Goal: Task Accomplishment & Management: Use online tool/utility

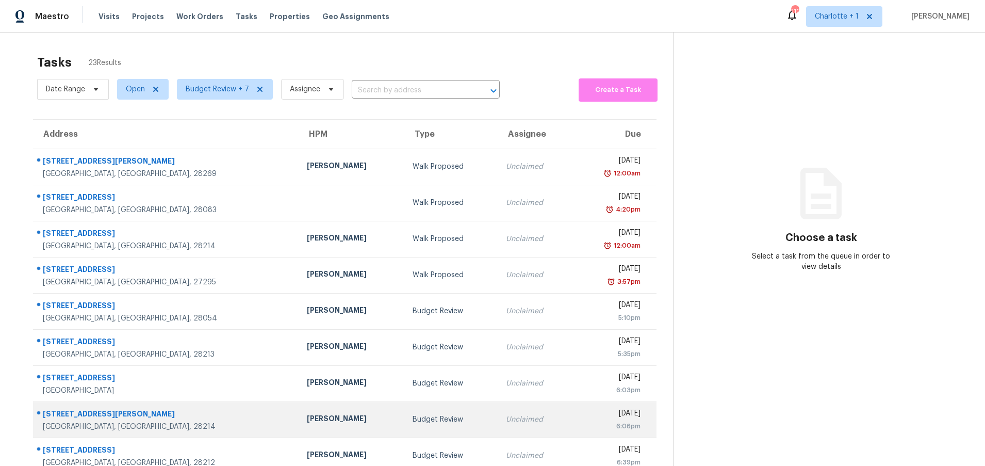
scroll to position [79, 0]
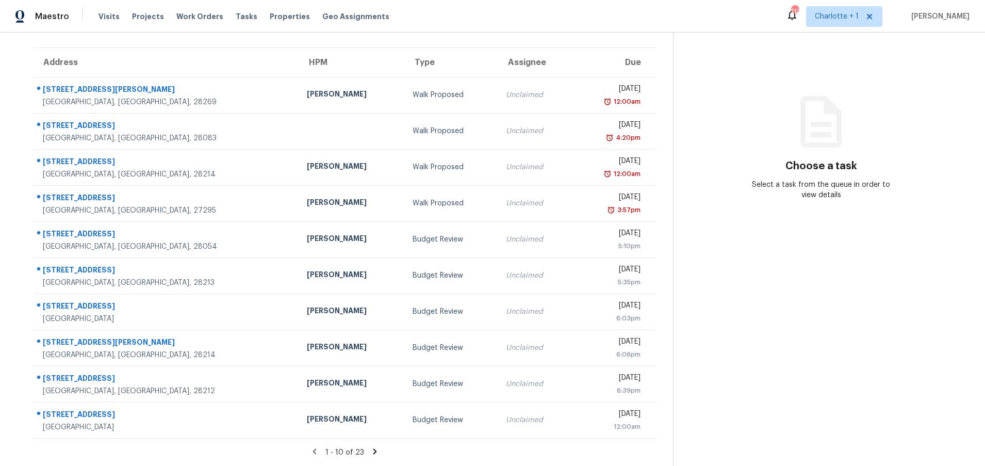
click at [370, 447] on icon at bounding box center [374, 451] width 9 height 9
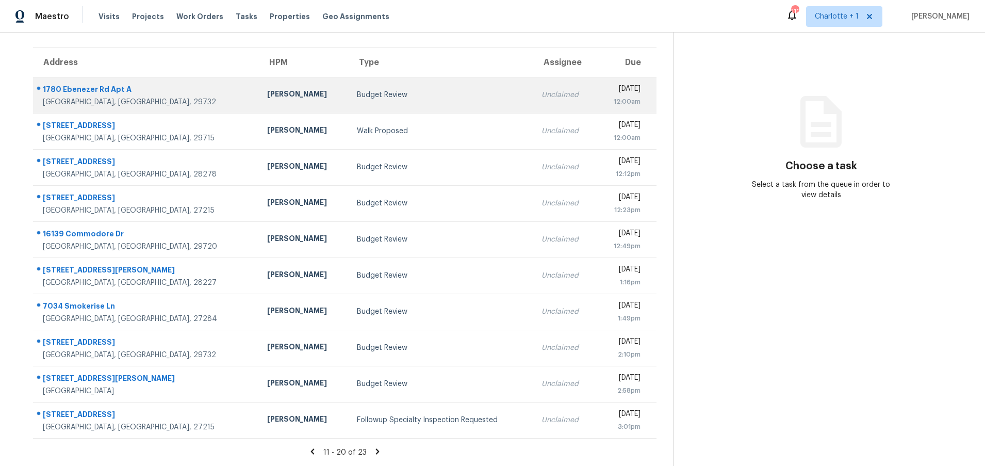
click at [267, 92] on div "Billy Towle" at bounding box center [303, 95] width 73 height 13
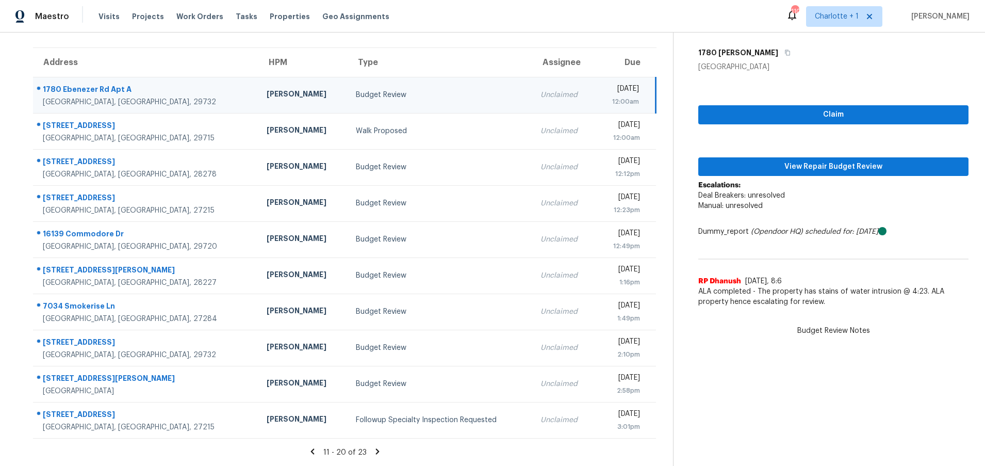
click at [158, 86] on div "1780 Ebenezer Rd Apt A" at bounding box center [146, 90] width 207 height 13
click at [762, 160] on span "View Repair Budget Review" at bounding box center [834, 166] width 254 height 13
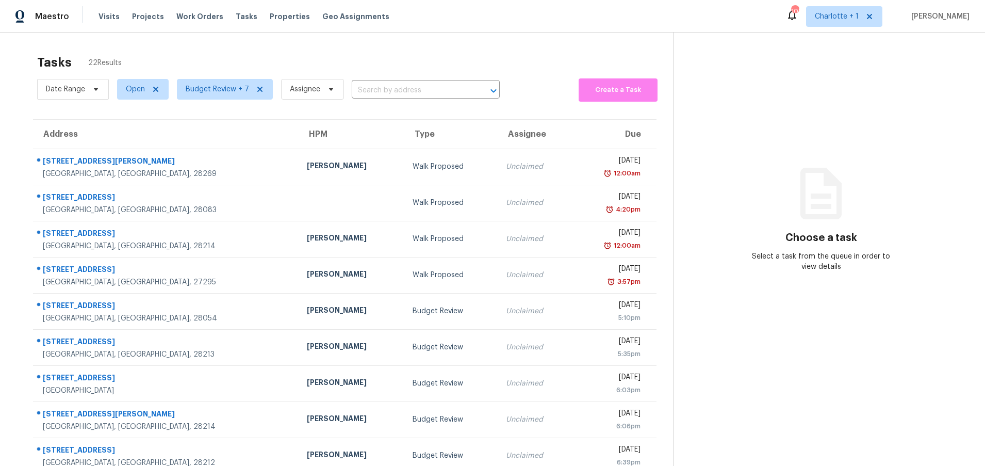
drag, startPoint x: 510, startPoint y: 48, endPoint x: 323, endPoint y: 55, distance: 186.4
click at [510, 49] on div "Tasks 22 Results" at bounding box center [355, 62] width 636 height 27
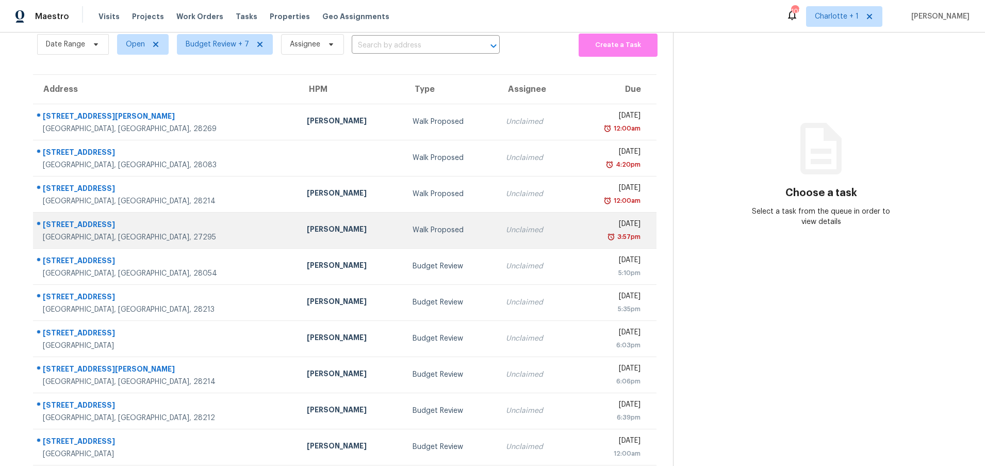
scroll to position [79, 0]
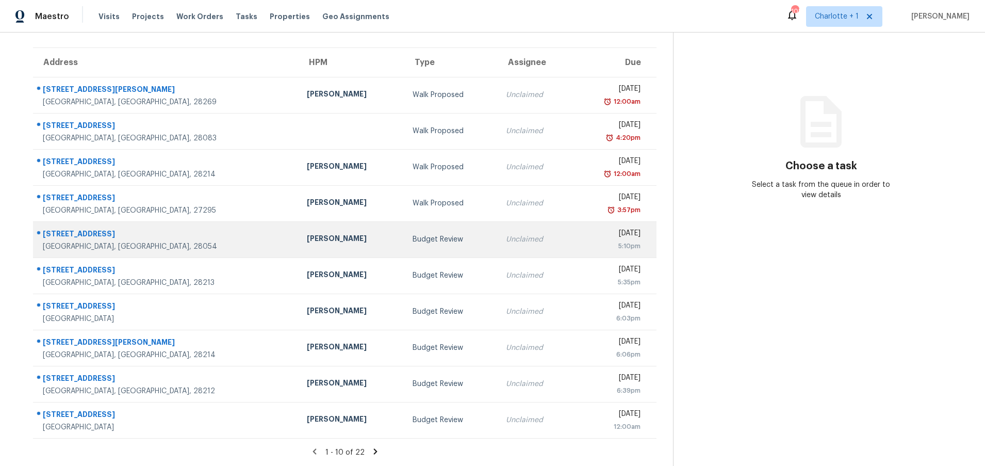
click at [506, 234] on div "Unclaimed" at bounding box center [535, 239] width 58 height 10
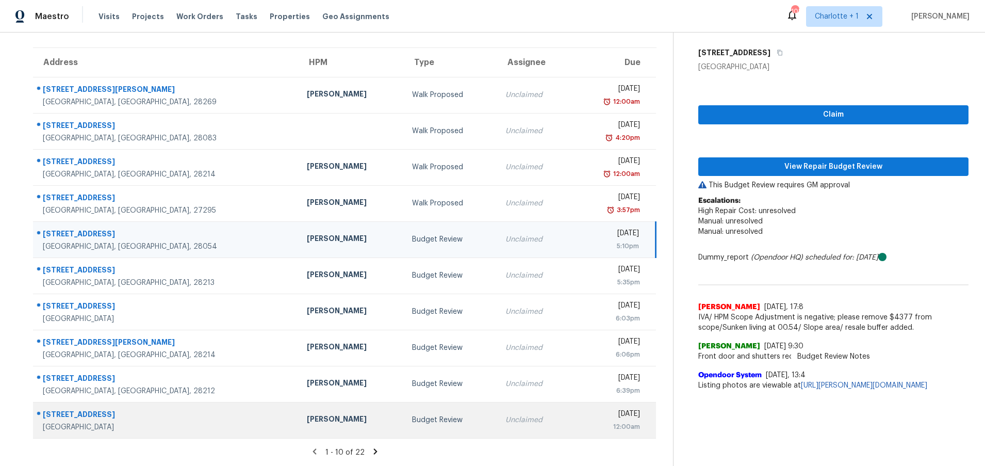
click at [171, 409] on div "855 W 6th St Apt 1" at bounding box center [167, 415] width 248 height 13
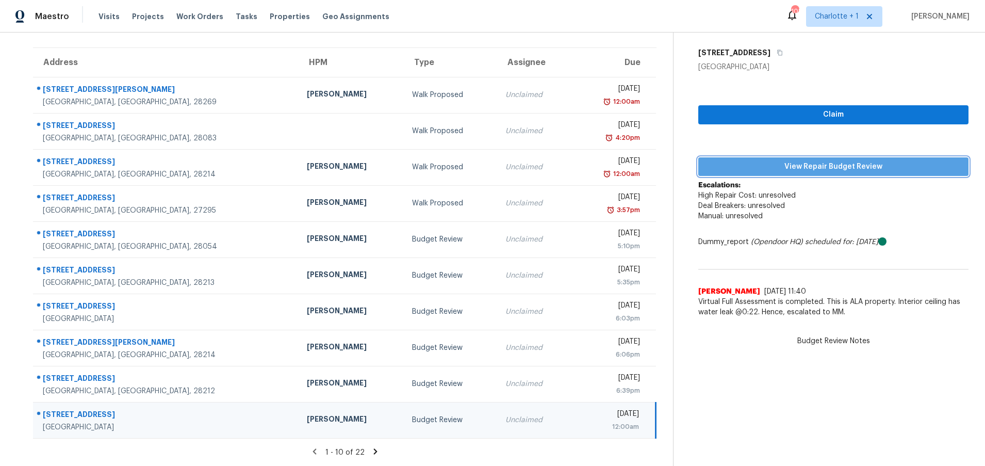
click at [816, 160] on span "View Repair Budget Review" at bounding box center [834, 166] width 254 height 13
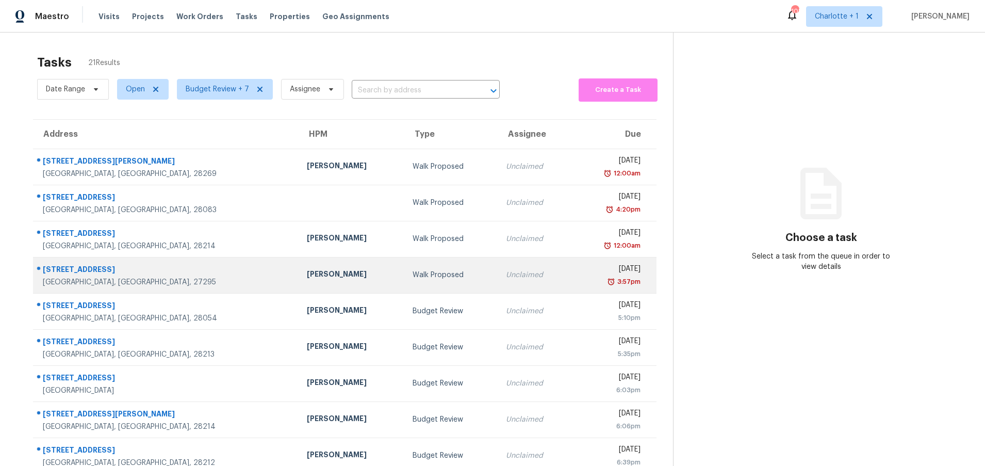
scroll to position [79, 0]
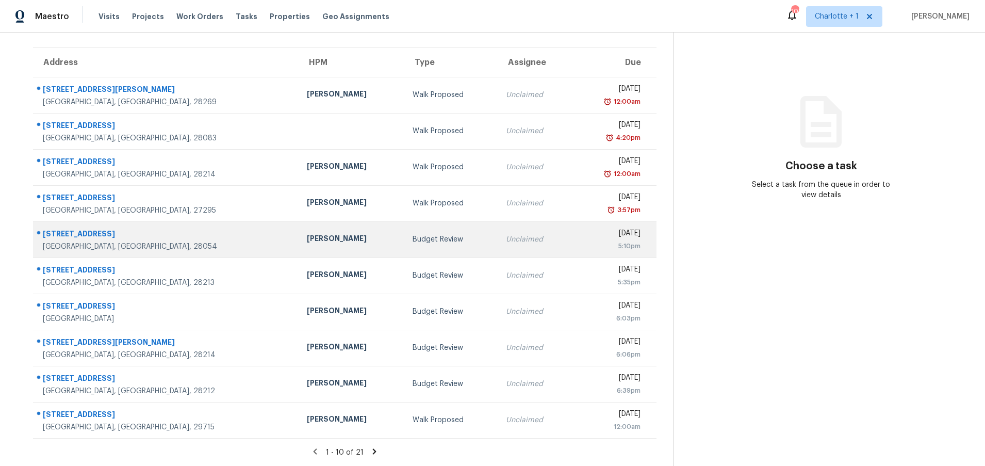
click at [498, 221] on td "Unclaimed" at bounding box center [535, 239] width 74 height 36
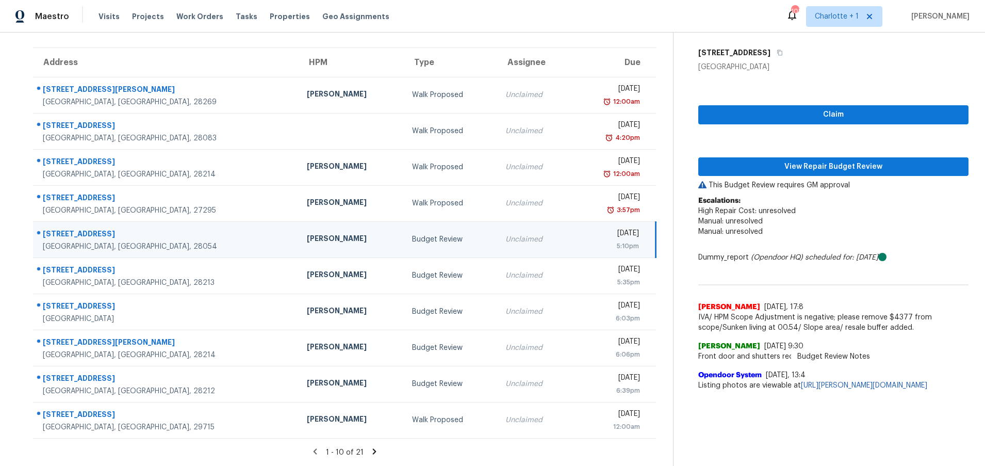
click at [370, 447] on icon at bounding box center [374, 451] width 9 height 9
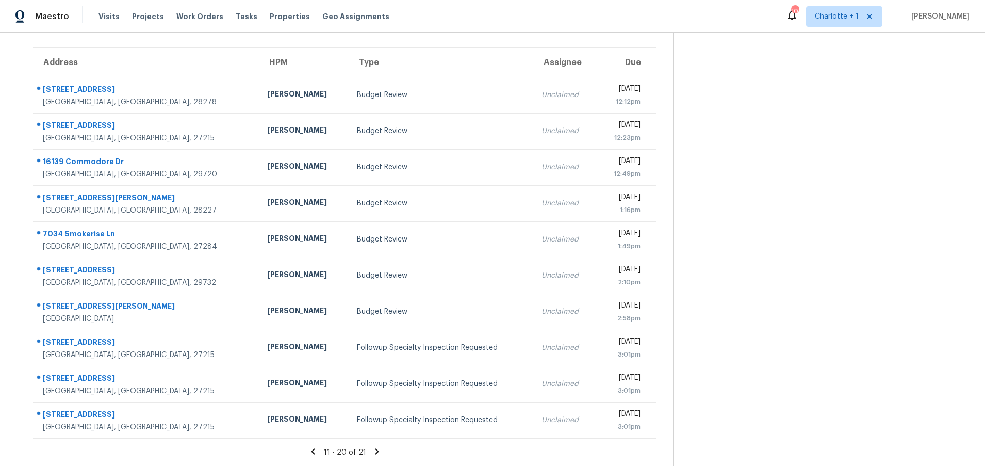
click at [311, 448] on icon at bounding box center [313, 451] width 4 height 6
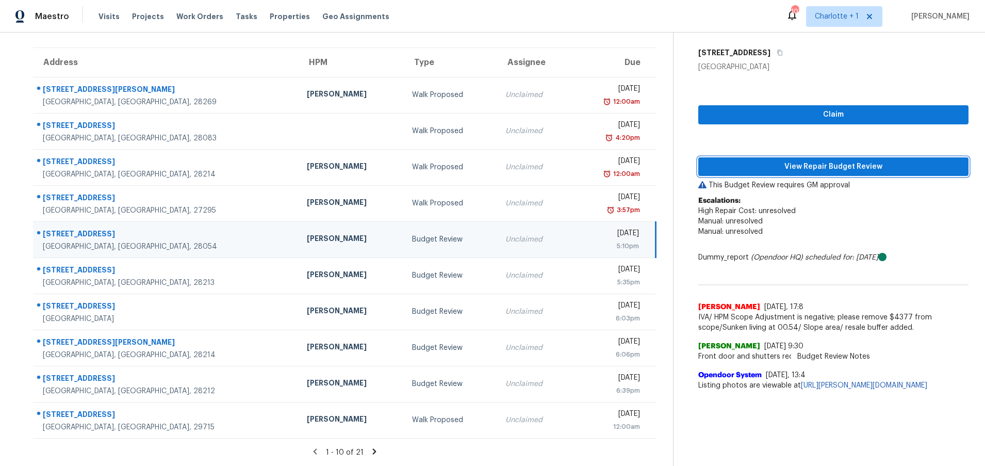
click at [767, 163] on span "View Repair Budget Review" at bounding box center [834, 166] width 254 height 13
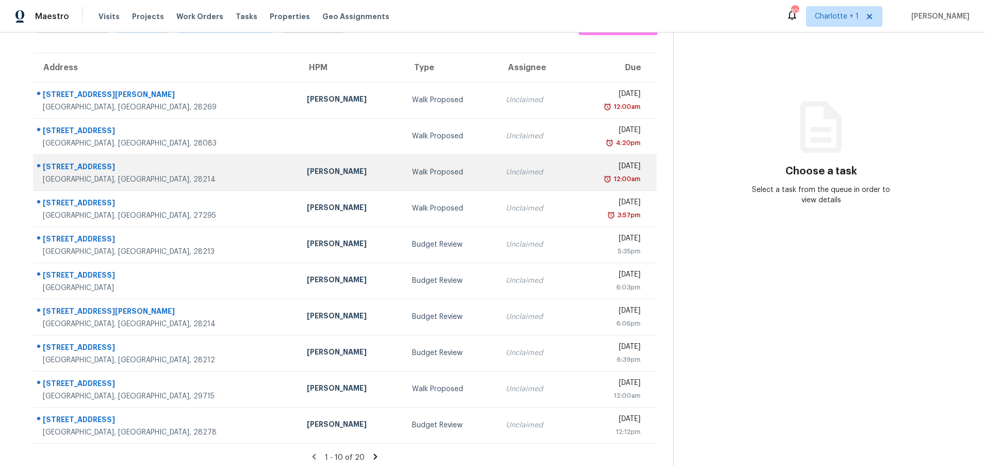
scroll to position [68, 0]
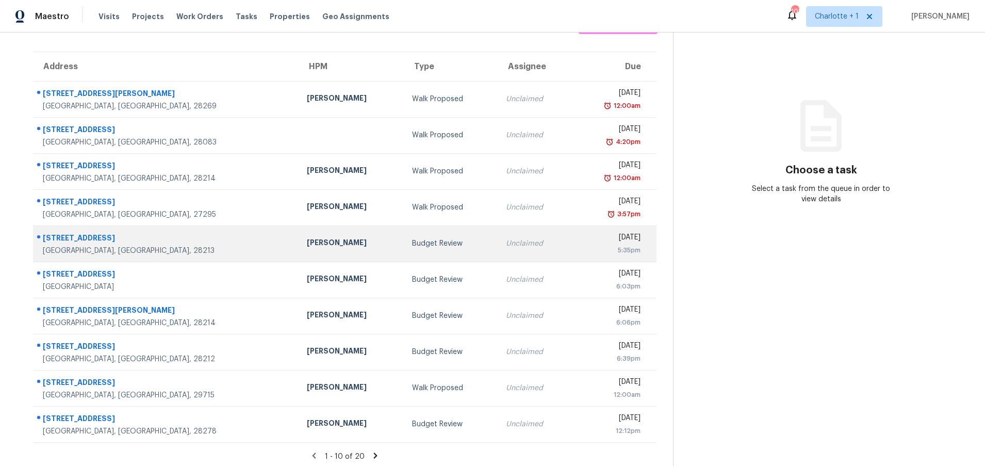
click at [506, 242] on div "Unclaimed" at bounding box center [535, 243] width 58 height 10
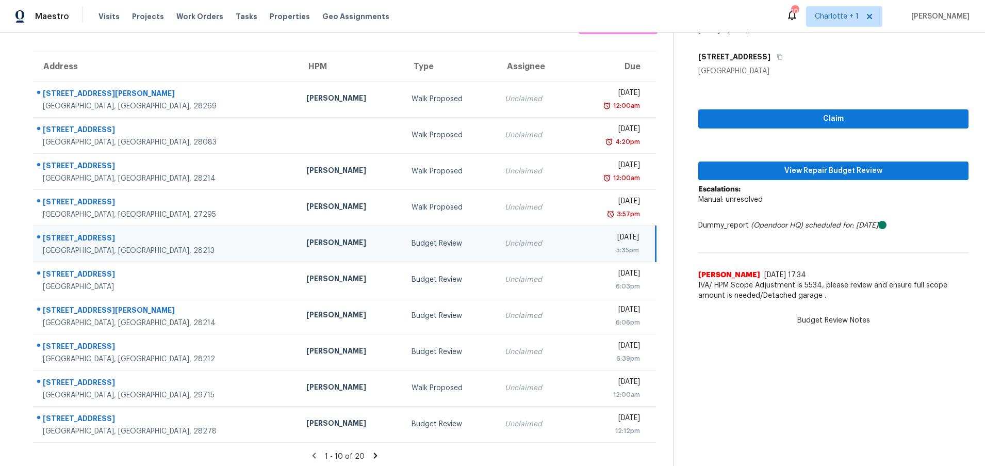
click at [412, 244] on div "Budget Review" at bounding box center [450, 243] width 77 height 10
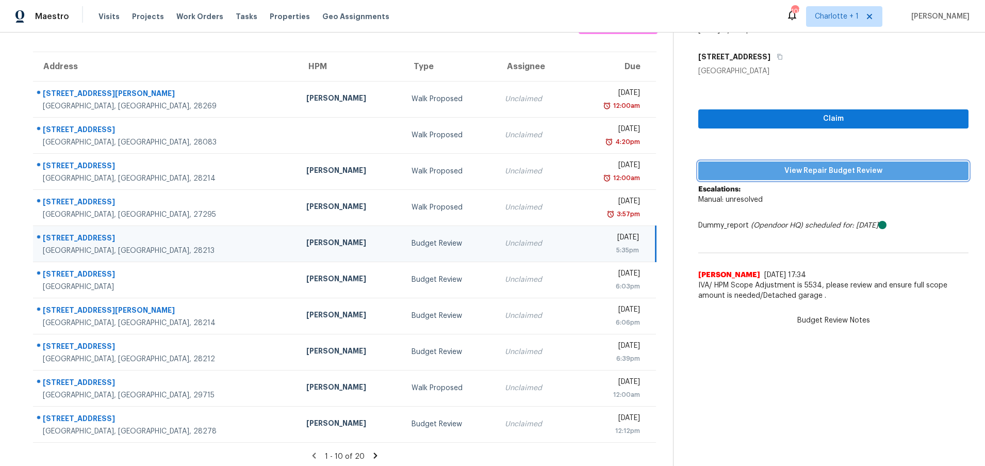
click at [830, 171] on span "View Repair Budget Review" at bounding box center [834, 171] width 254 height 13
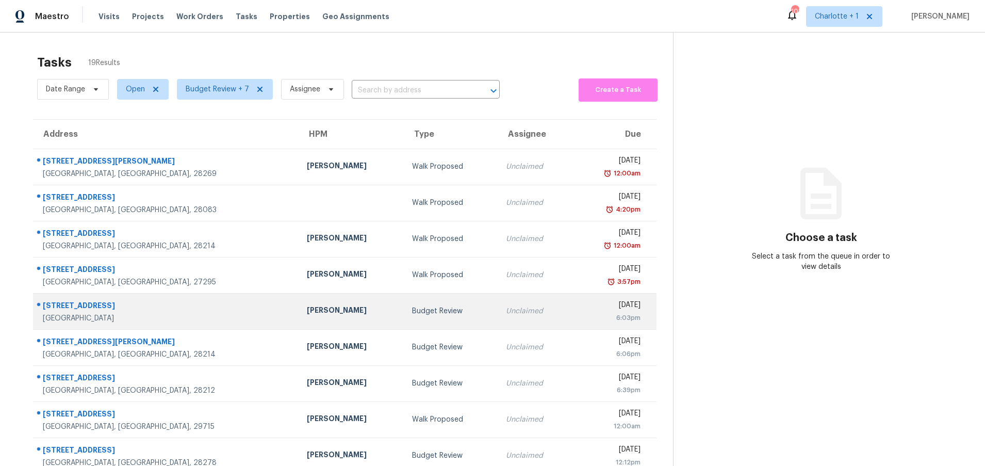
click at [307, 312] on div "[PERSON_NAME]" at bounding box center [351, 311] width 89 height 13
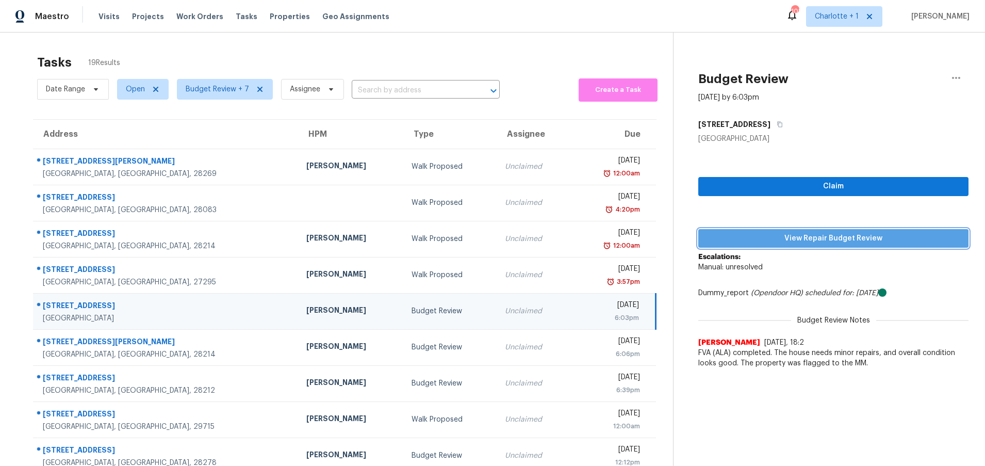
click at [767, 239] on span "View Repair Budget Review" at bounding box center [834, 238] width 254 height 13
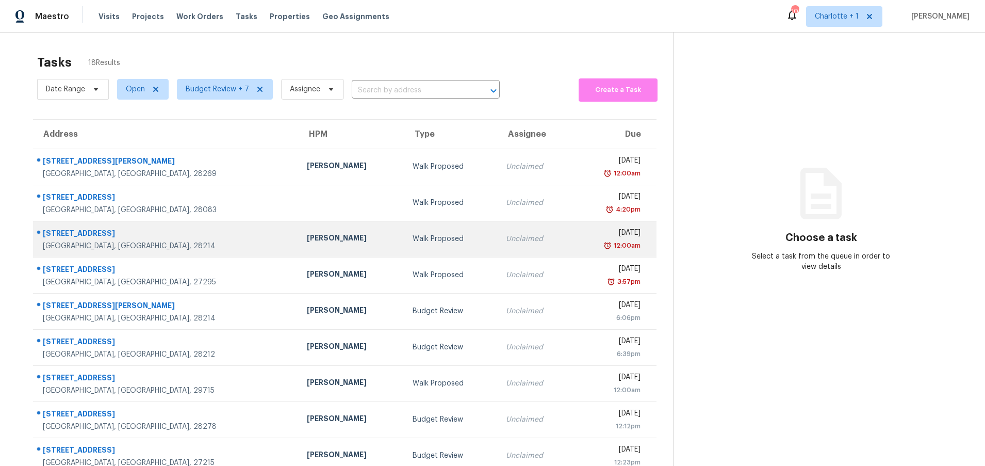
scroll to position [21, 0]
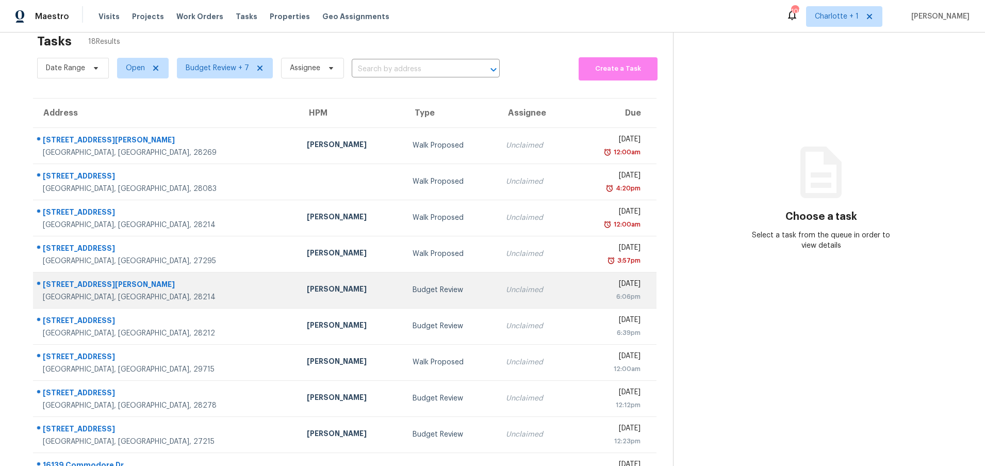
click at [413, 287] on div "Budget Review" at bounding box center [451, 290] width 77 height 10
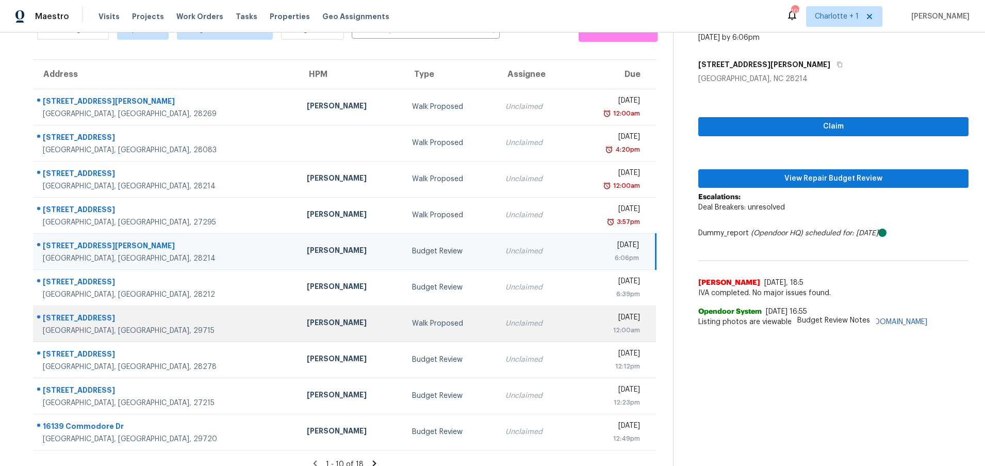
scroll to position [79, 0]
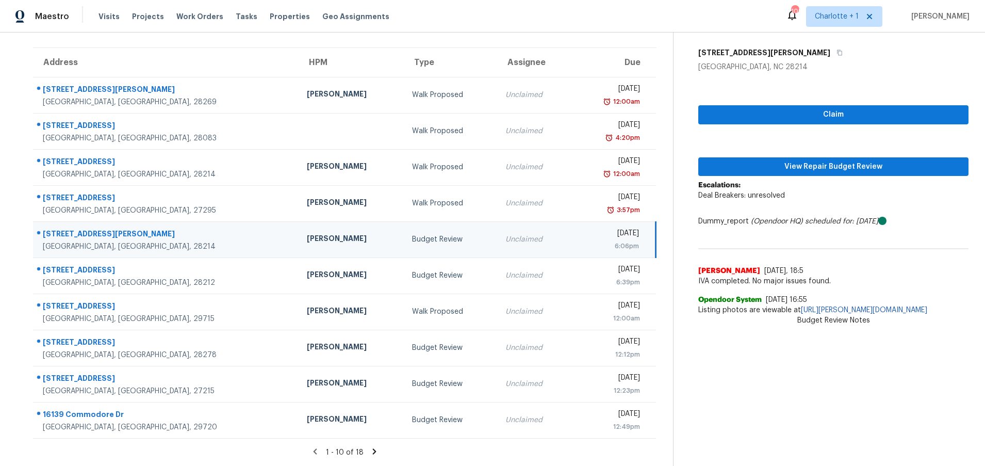
click at [814, 371] on section "Budget Review [DATE] by 6:06pm [STREET_ADDRESS][PERSON_NAME] Claim View Repair …" at bounding box center [821, 213] width 296 height 505
click at [307, 233] on div "[PERSON_NAME]" at bounding box center [351, 239] width 89 height 13
click at [790, 160] on span "View Repair Budget Review" at bounding box center [834, 166] width 254 height 13
